Goal: Transaction & Acquisition: Purchase product/service

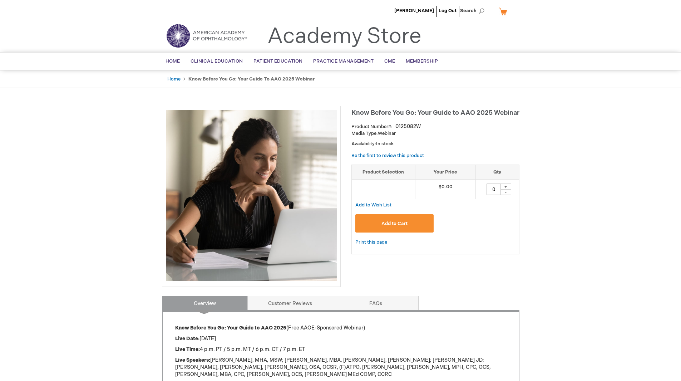
click at [403, 221] on span "Add to Cart" at bounding box center [395, 224] width 26 height 6
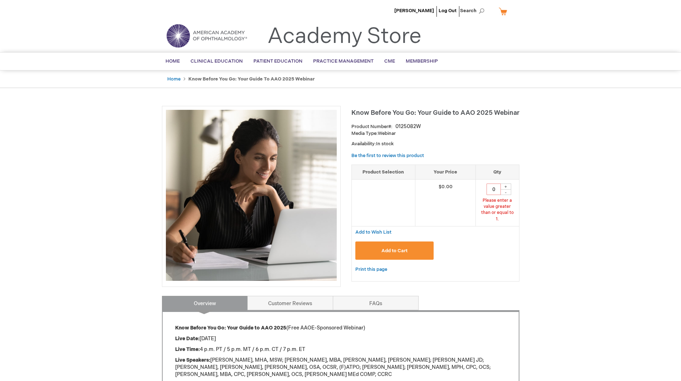
click at [509, 188] on div "+" at bounding box center [506, 186] width 11 height 6
type input "1"
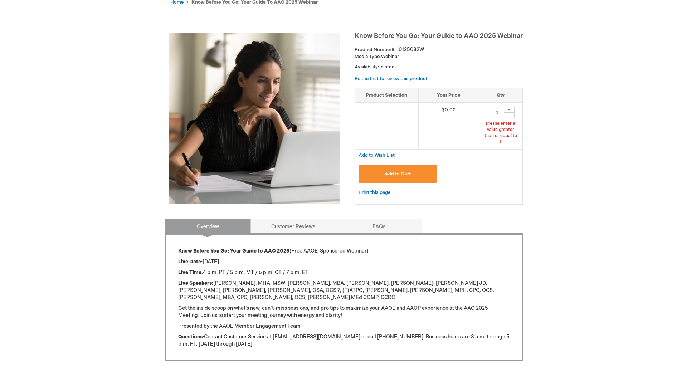
scroll to position [107, 0]
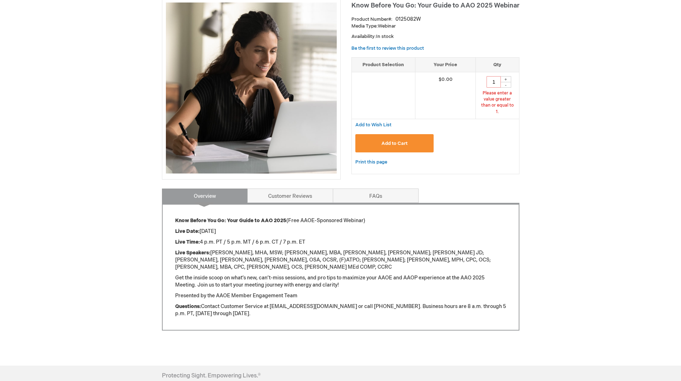
click at [410, 135] on button "Add to Cart" at bounding box center [394, 143] width 79 height 18
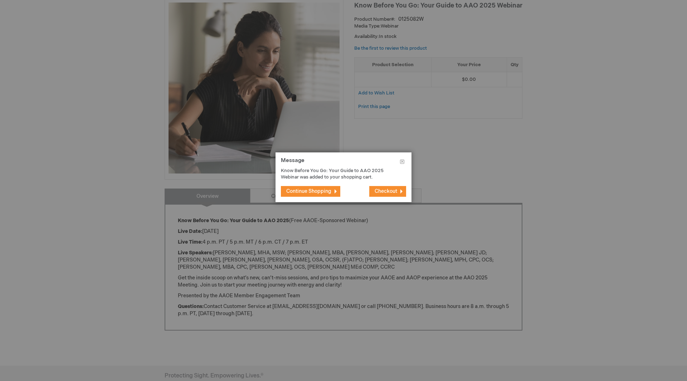
click at [398, 192] on button "Checkout" at bounding box center [387, 191] width 37 height 11
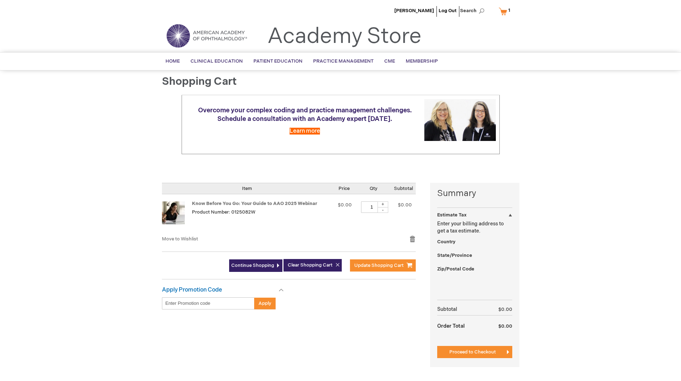
select select "US"
select select "47"
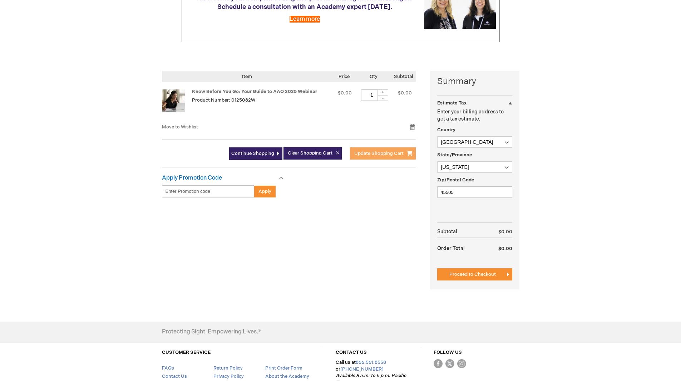
scroll to position [143, 0]
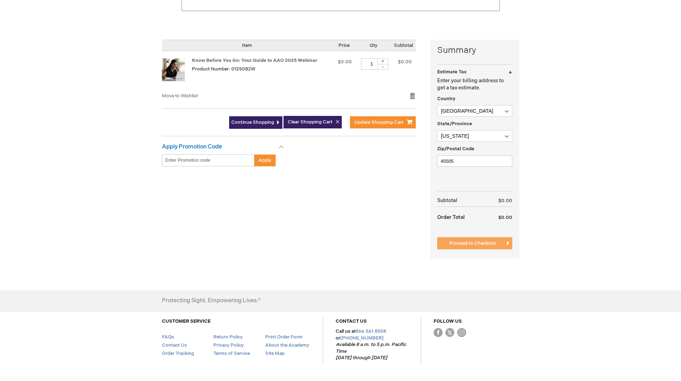
click at [483, 246] on span "Proceed to Checkout" at bounding box center [472, 243] width 46 height 6
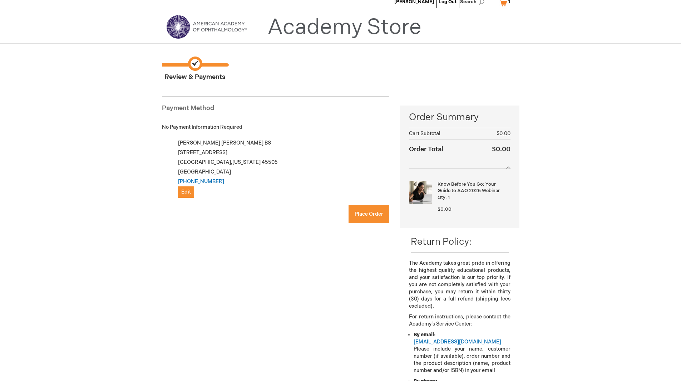
checkbox input "true"
click at [370, 213] on span "Place Order" at bounding box center [369, 214] width 29 height 6
